Goal: Task Accomplishment & Management: Manage account settings

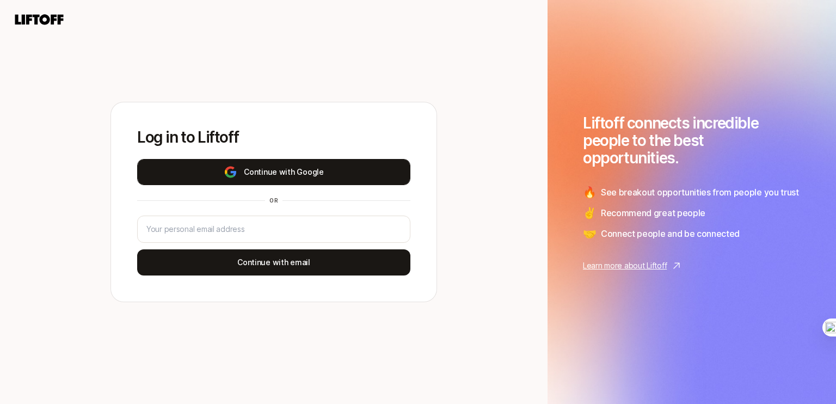
click at [312, 166] on button "Continue with Google" at bounding box center [273, 172] width 273 height 26
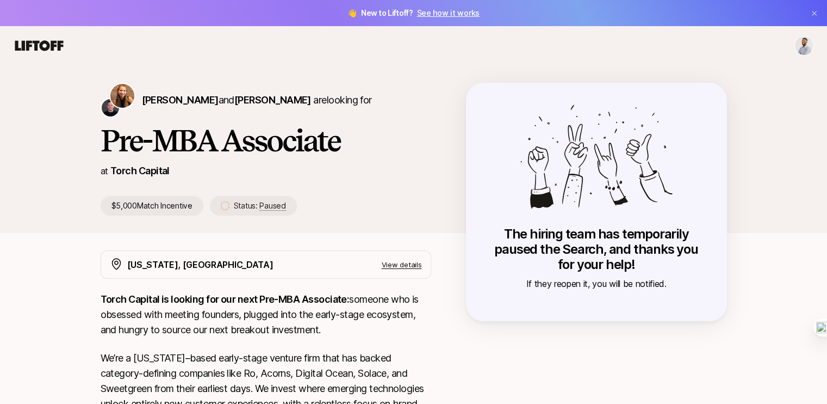
click at [399, 265] on p "View details" at bounding box center [402, 264] width 40 height 11
click at [807, 48] on html "👋 New to Liftoff? See how it works [PERSON_NAME] and [PERSON_NAME] are looking …" at bounding box center [413, 202] width 827 height 404
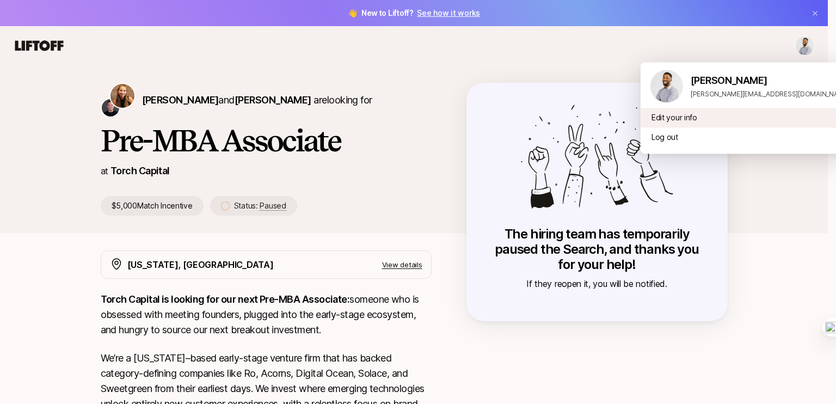
click at [675, 115] on div "Edit your info" at bounding box center [749, 118] width 218 height 20
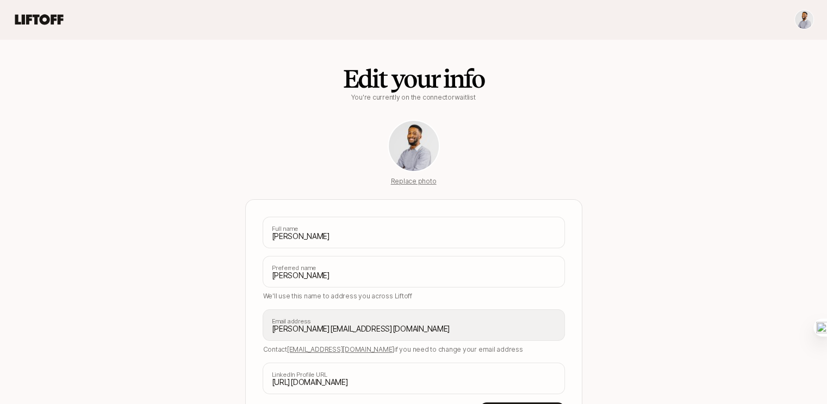
click at [801, 19] on html "Edit your info You're currently on the connector waitlist Replace photo Joel Ka…" at bounding box center [413, 202] width 827 height 404
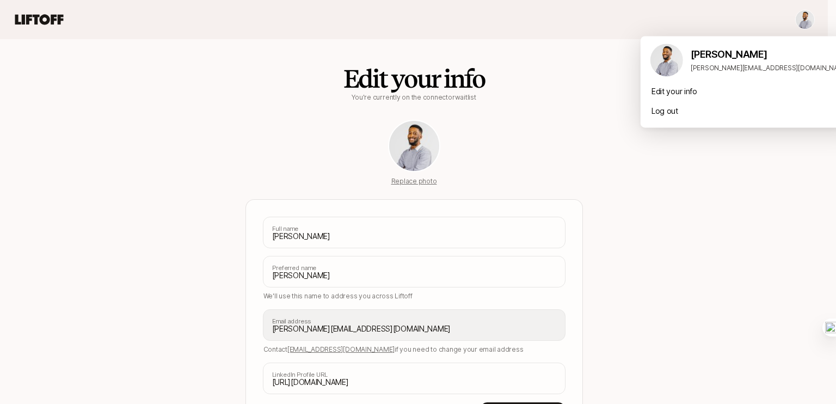
click at [37, 21] on html "Edit your info You're currently on the connector waitlist Replace photo Joel Ka…" at bounding box center [418, 202] width 836 height 404
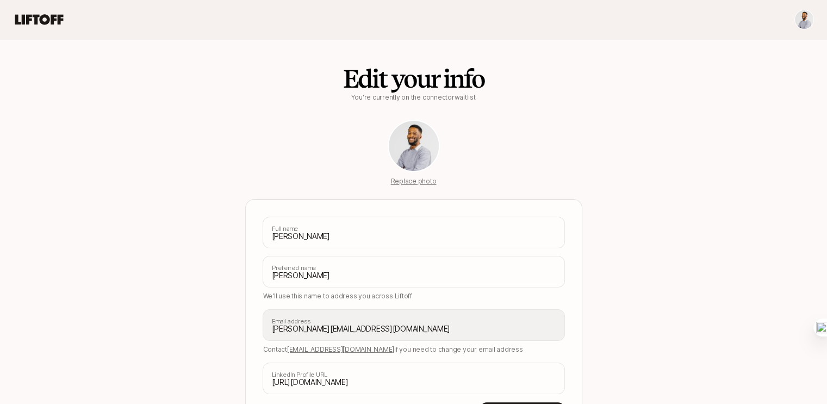
scroll to position [85, 0]
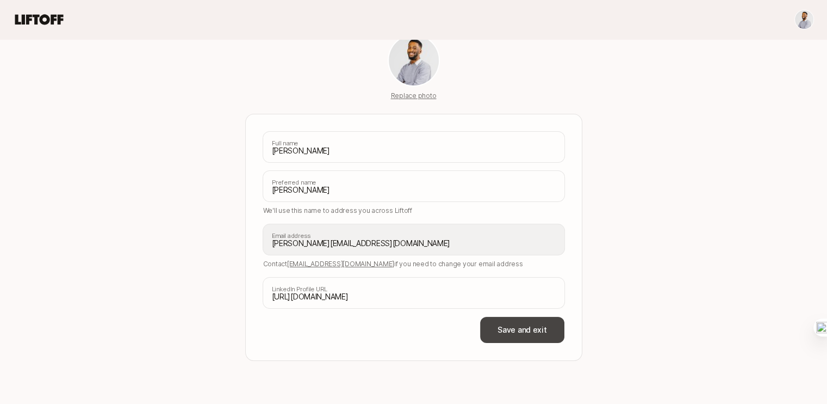
click at [517, 333] on button "Save and exit" at bounding box center [522, 330] width 84 height 26
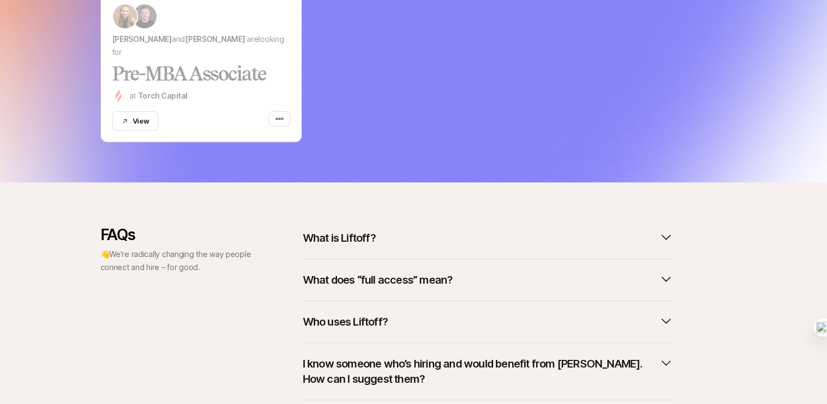
scroll to position [494, 0]
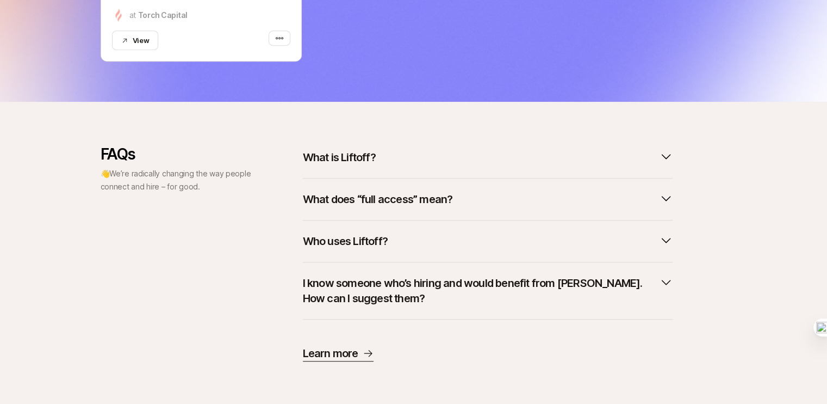
click at [660, 195] on icon "button" at bounding box center [666, 197] width 13 height 13
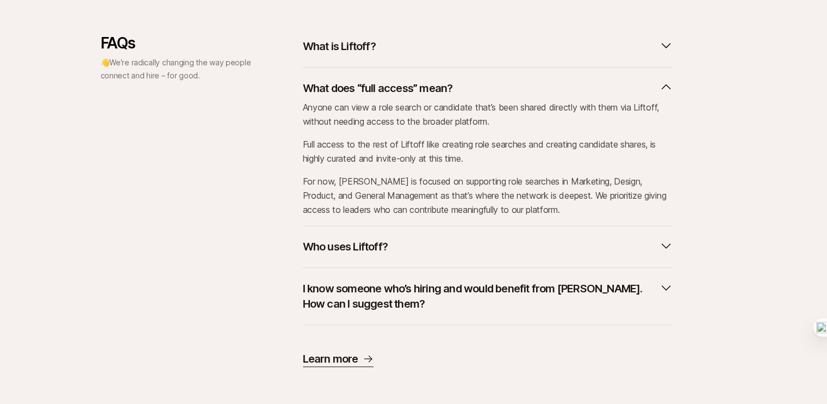
scroll to position [610, 0]
